Goal: Register for event/course

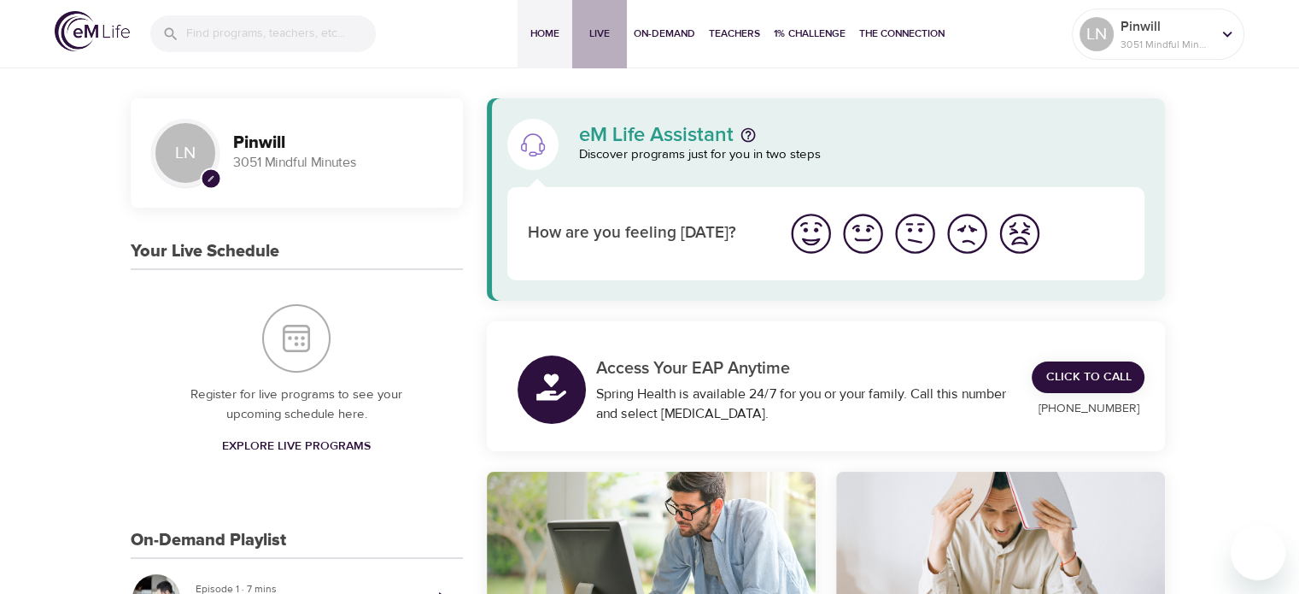
click at [586, 33] on span "Live" at bounding box center [599, 34] width 41 height 18
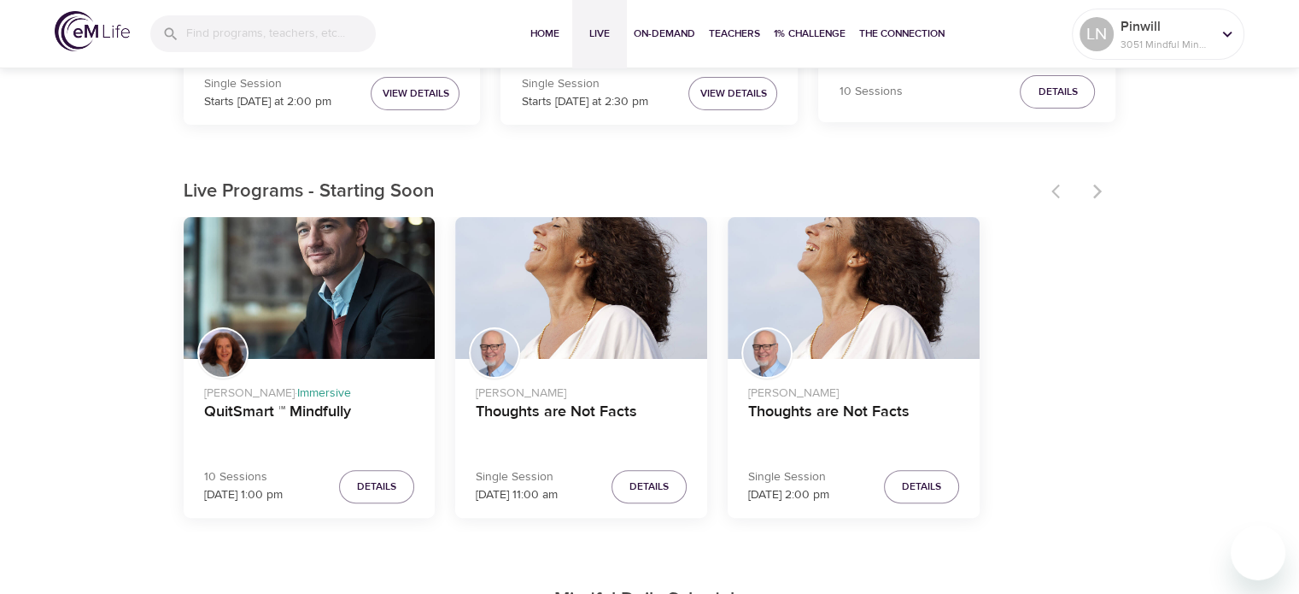
scroll to position [1025, 0]
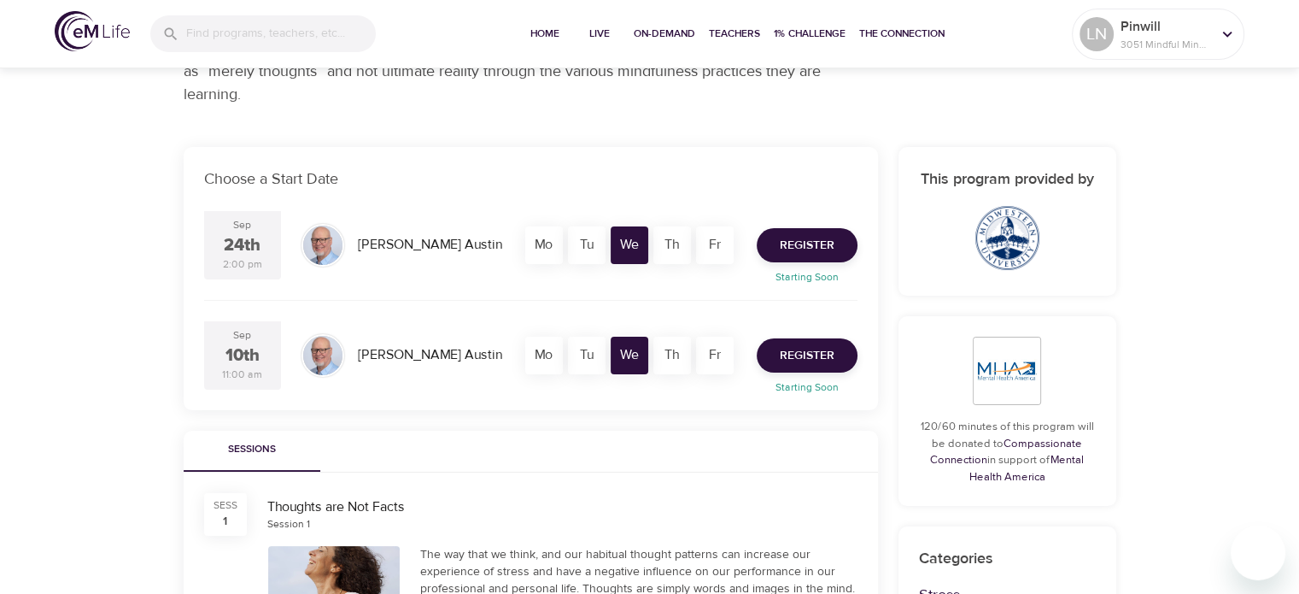
scroll to position [256, 0]
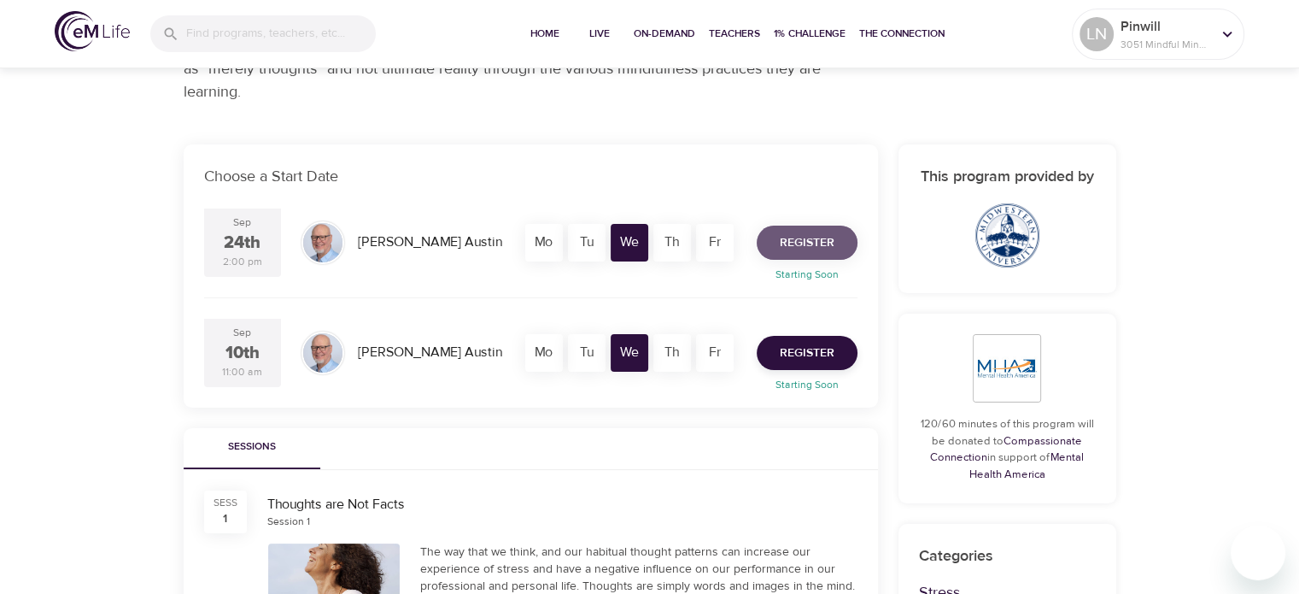
click at [813, 242] on span "Register" at bounding box center [807, 242] width 55 height 21
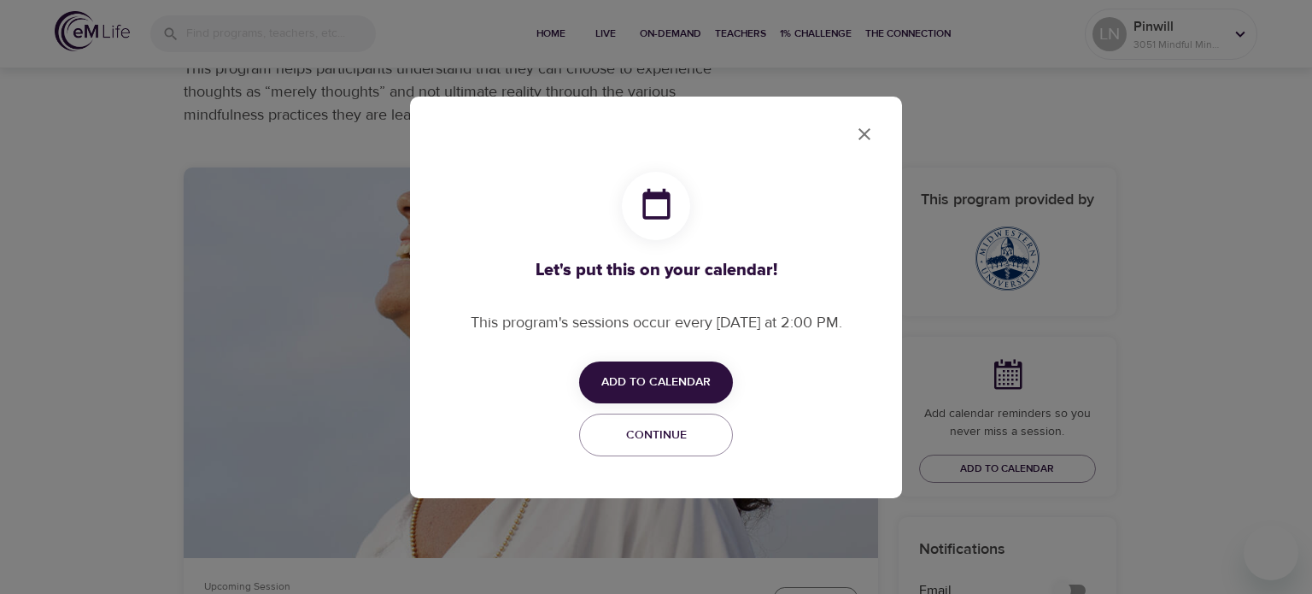
checkbox input "true"
click at [672, 376] on span "Add to Calendar" at bounding box center [655, 382] width 109 height 21
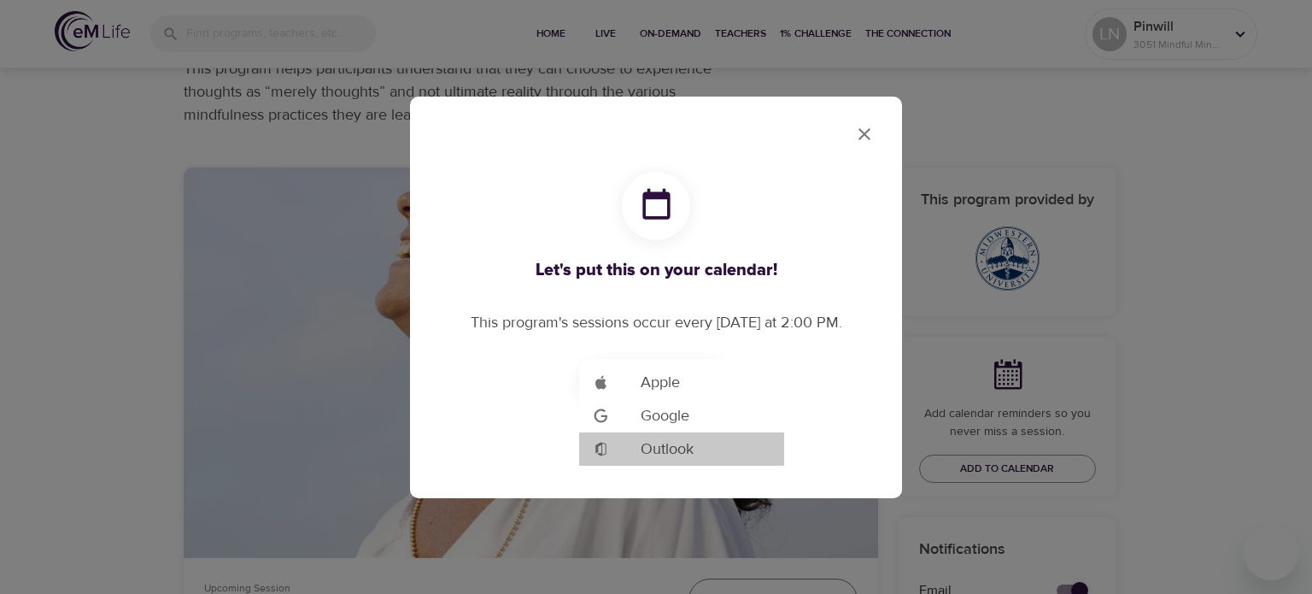
click at [681, 448] on span "Outlook" at bounding box center [667, 448] width 53 height 23
click at [864, 129] on div at bounding box center [656, 297] width 1312 height 594
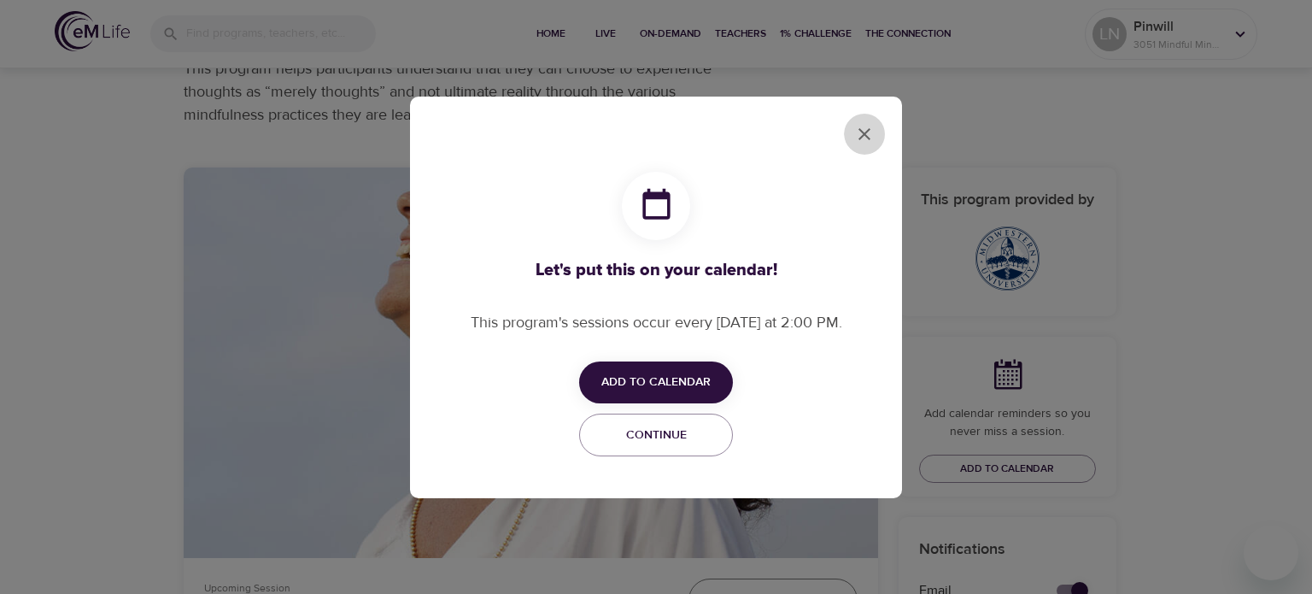
click at [850, 129] on button "close" at bounding box center [864, 134] width 41 height 41
click at [867, 134] on icon "close" at bounding box center [864, 134] width 20 height 20
